Goal: Task Accomplishment & Management: Manage account settings

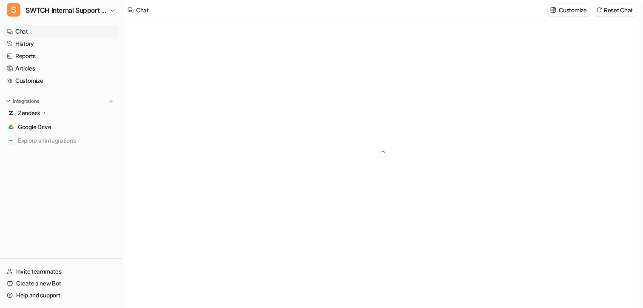
type textarea "**********"
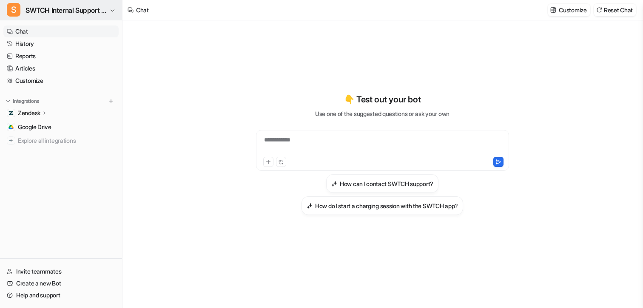
click at [69, 16] on span "SWTCH Internal Support Copilot" at bounding box center [67, 10] width 82 height 12
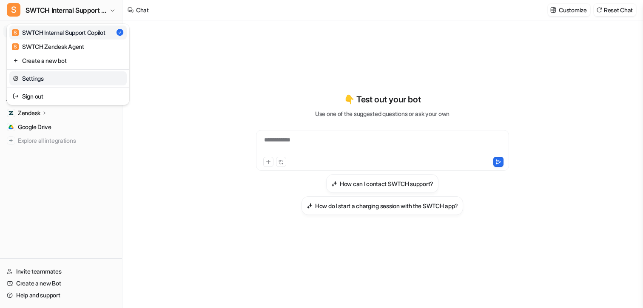
click at [45, 81] on link "Settings" at bounding box center [67, 78] width 117 height 14
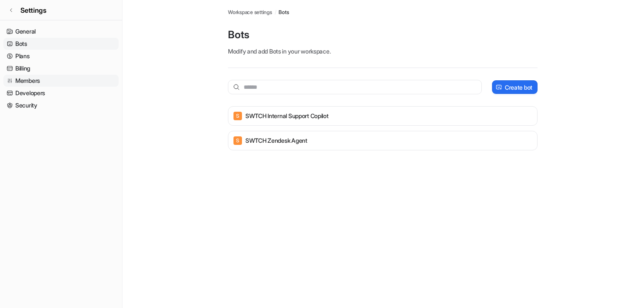
click at [41, 83] on link "Members" at bounding box center [60, 81] width 115 height 12
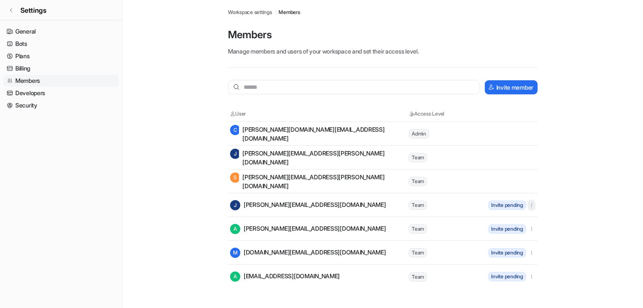
click at [533, 207] on icon "button" at bounding box center [531, 205] width 6 height 6
click at [508, 220] on button "Resend invite" at bounding box center [488, 224] width 92 height 16
click at [532, 231] on icon "button" at bounding box center [531, 229] width 6 height 6
click at [486, 248] on span "Resend invite" at bounding box center [471, 247] width 35 height 9
click at [533, 253] on icon "button" at bounding box center [531, 253] width 6 height 6
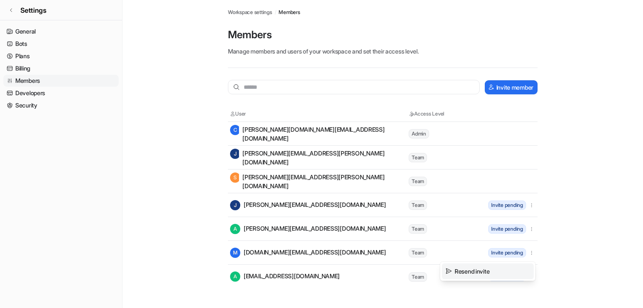
click at [488, 271] on span "Resend invite" at bounding box center [471, 271] width 35 height 9
click at [532, 278] on icon "button" at bounding box center [531, 277] width 6 height 6
click at [468, 296] on span "Resend invite" at bounding box center [471, 295] width 35 height 9
